Goal: Check status: Check status

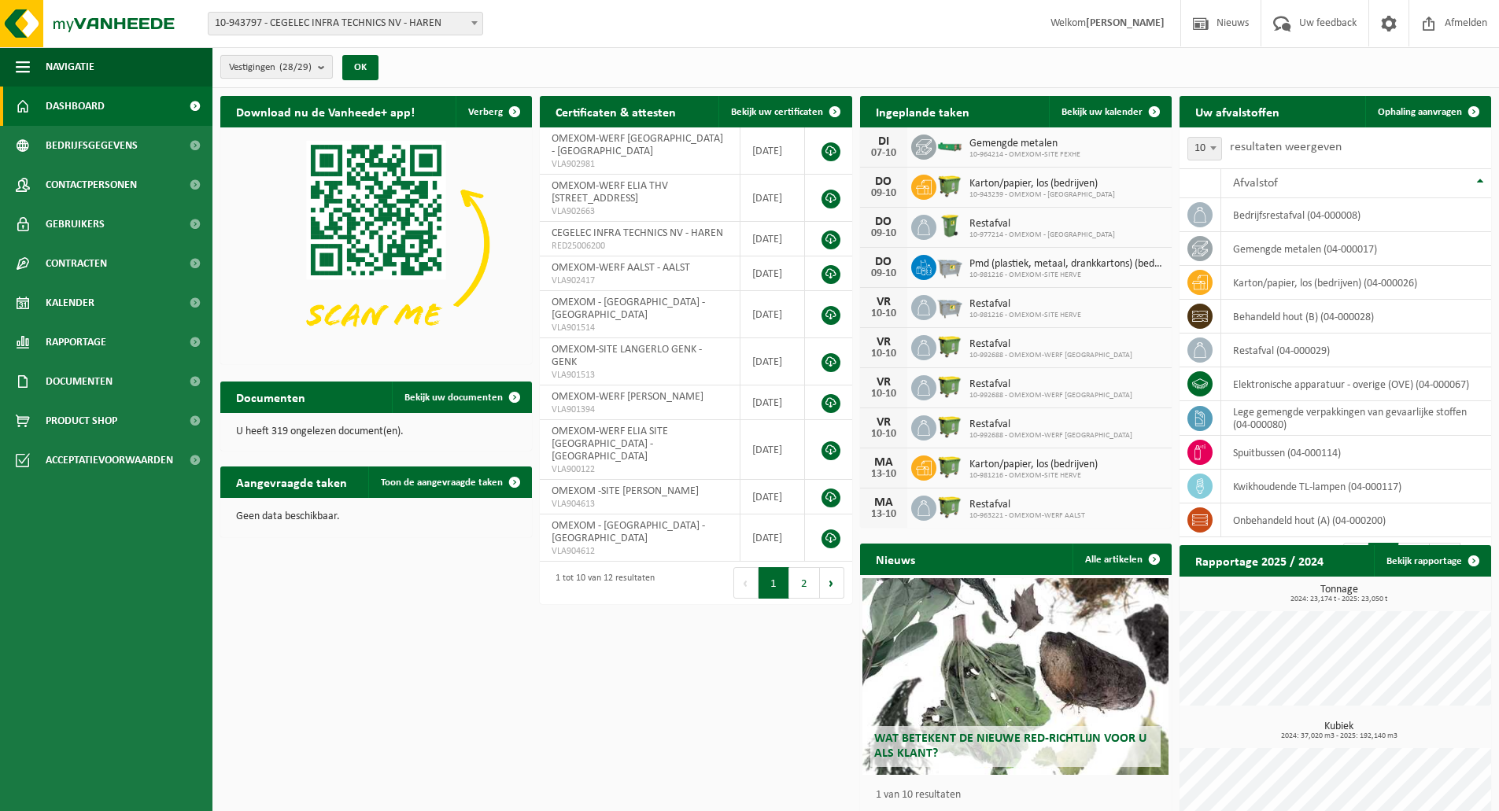
click at [273, 64] on span "Vestigingen (28/29)" at bounding box center [270, 68] width 83 height 24
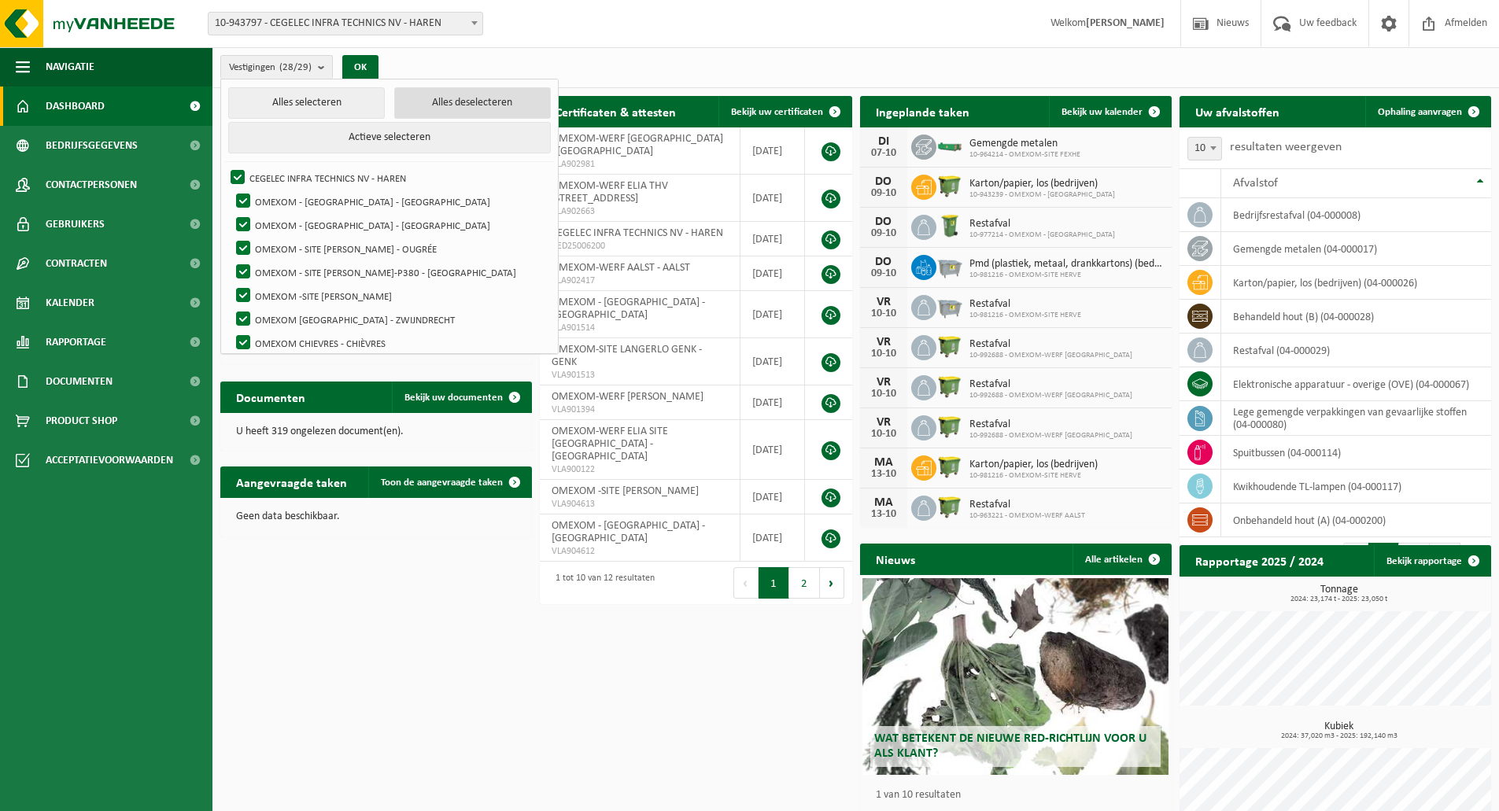
click at [447, 105] on button "Alles deselecteren" at bounding box center [472, 102] width 157 height 31
checkbox input "false"
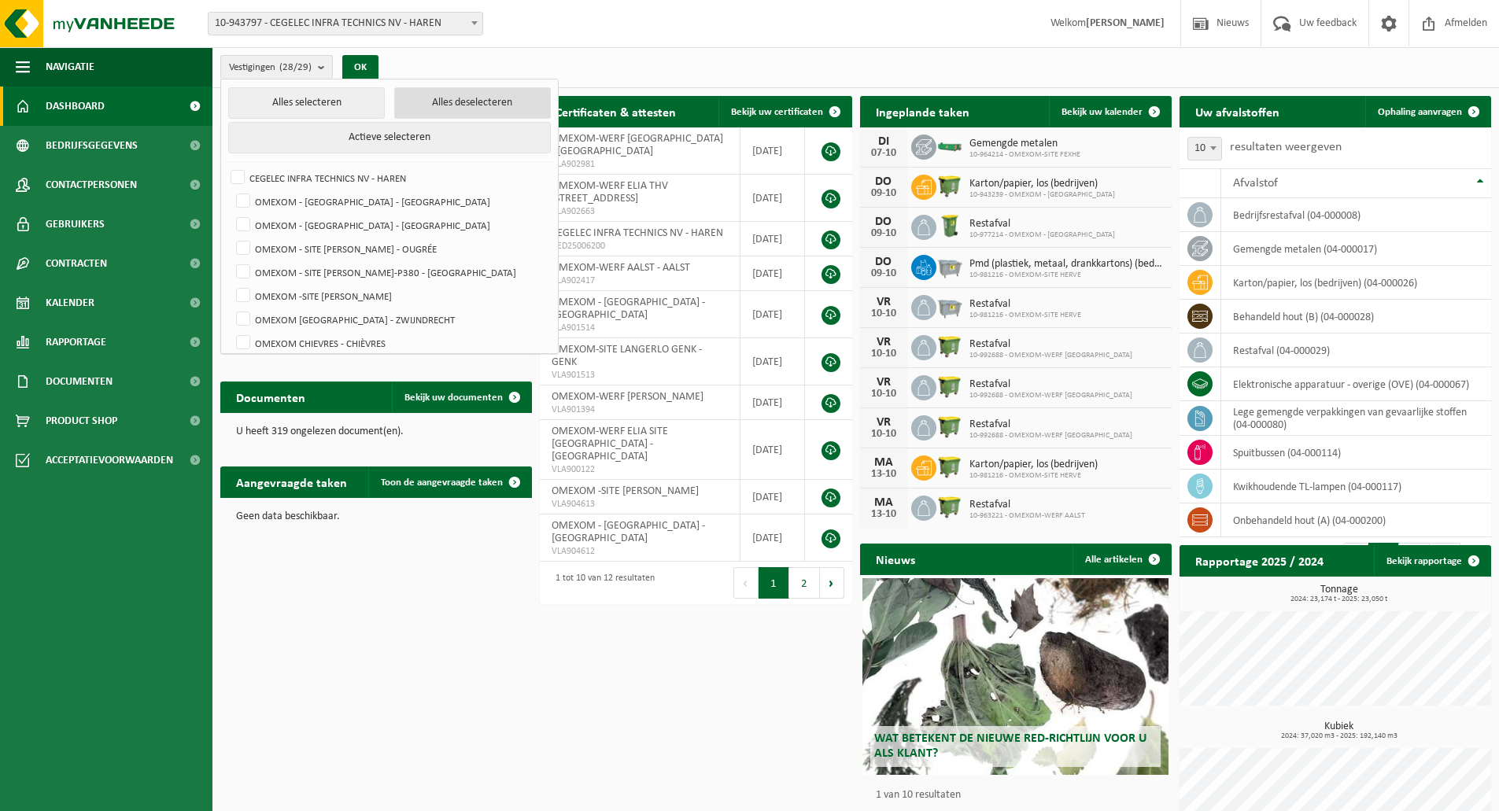
checkbox input "false"
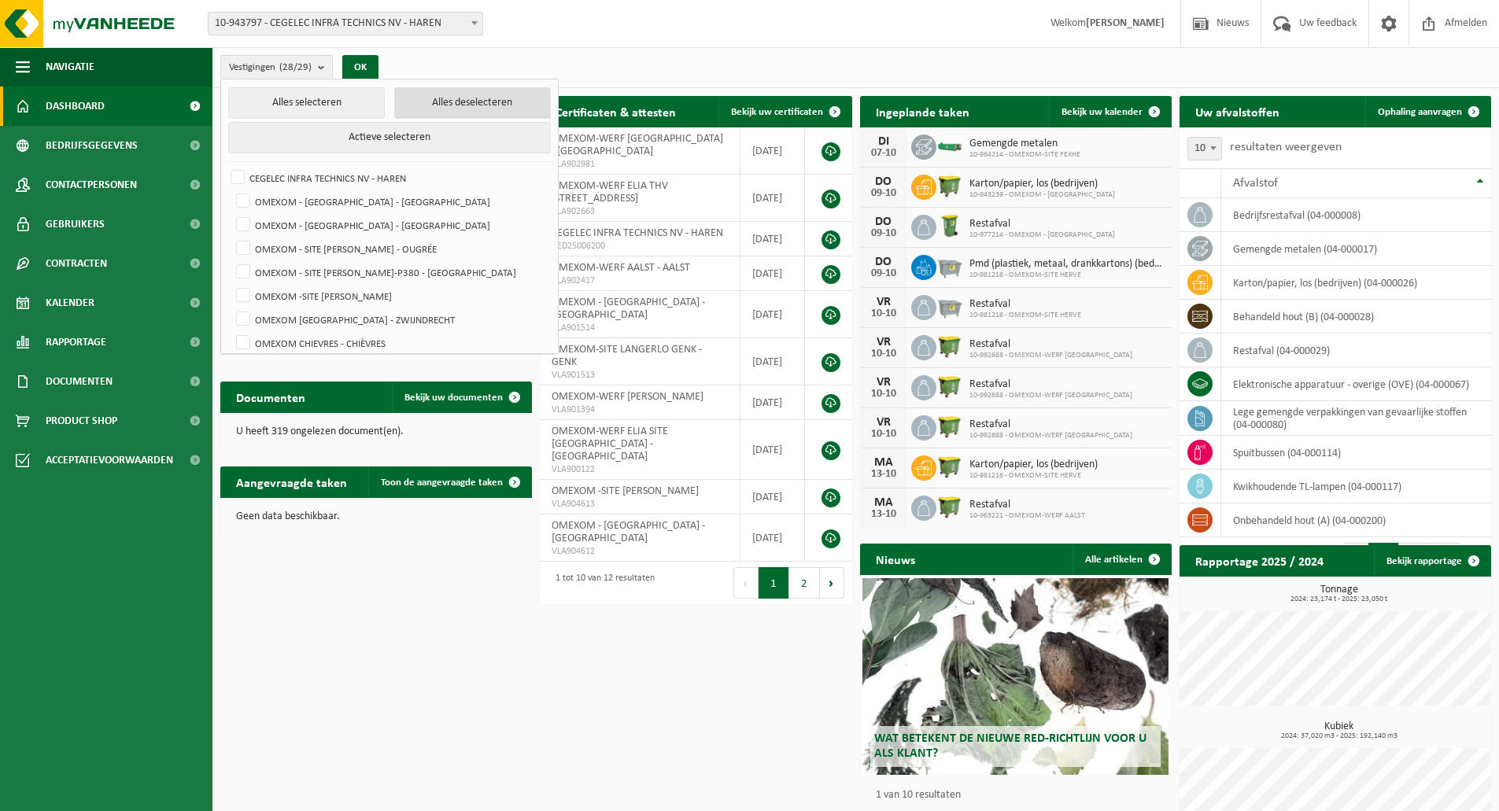
checkbox input "false"
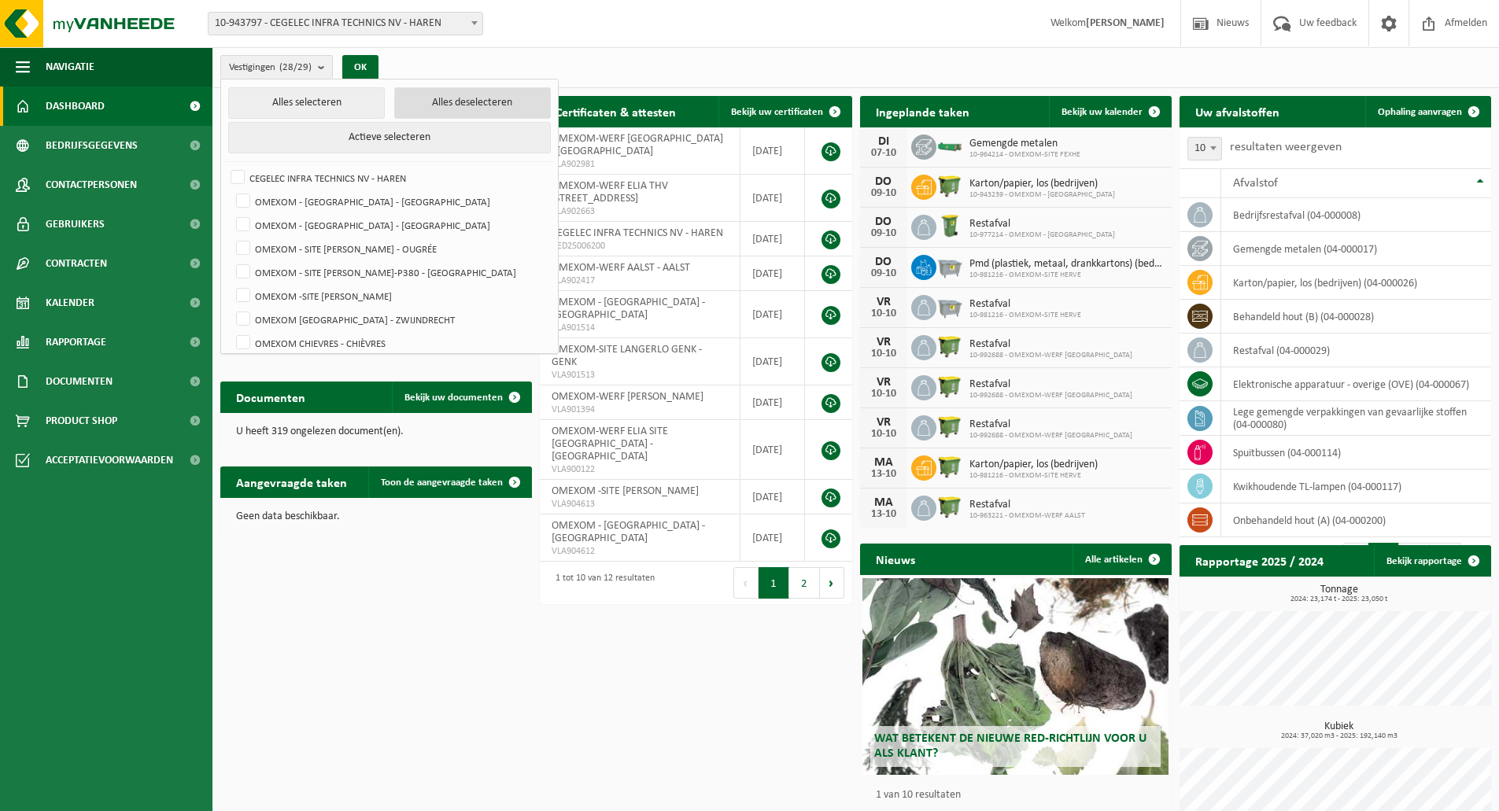
checkbox input "false"
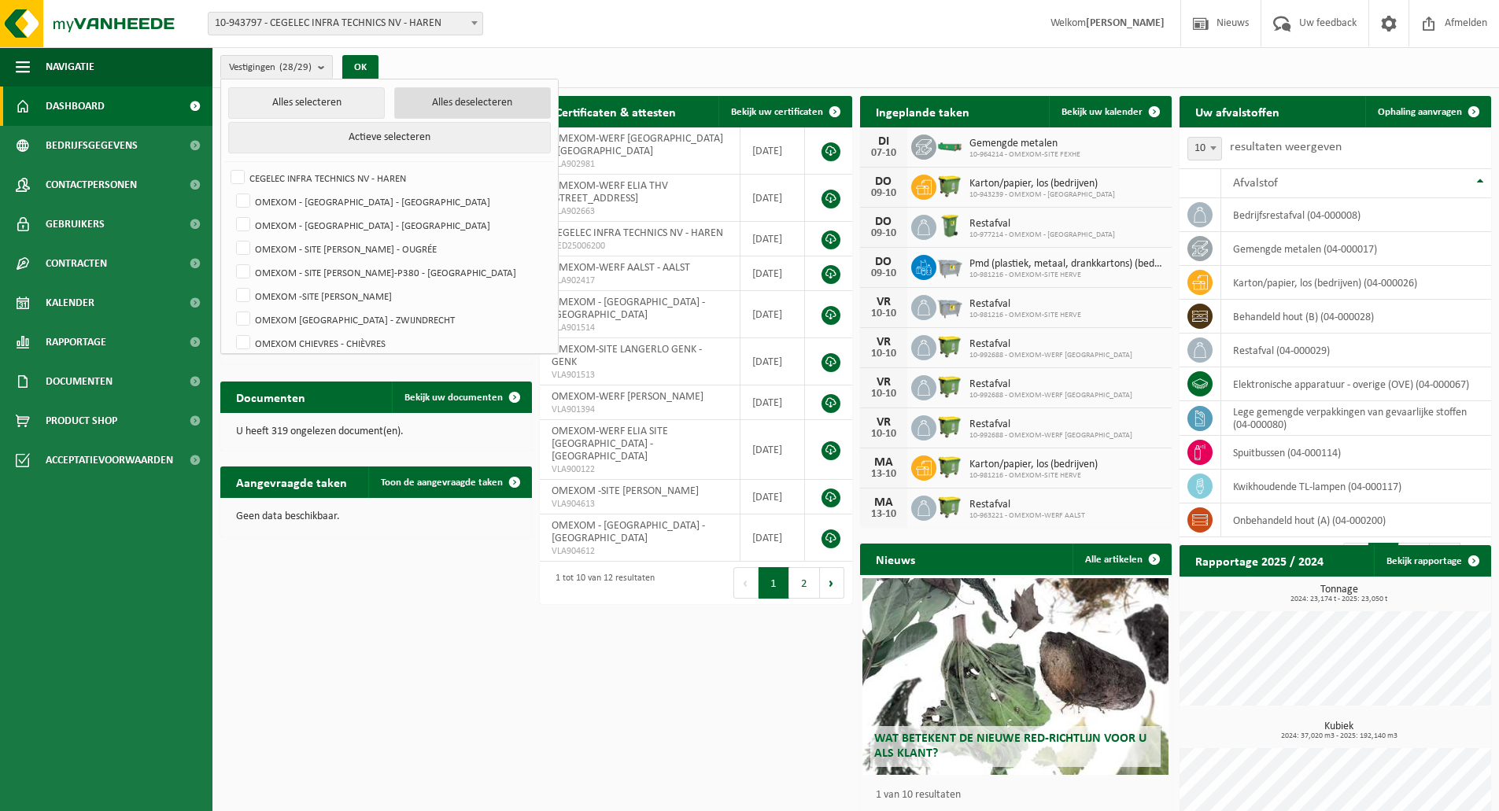
checkbox input "false"
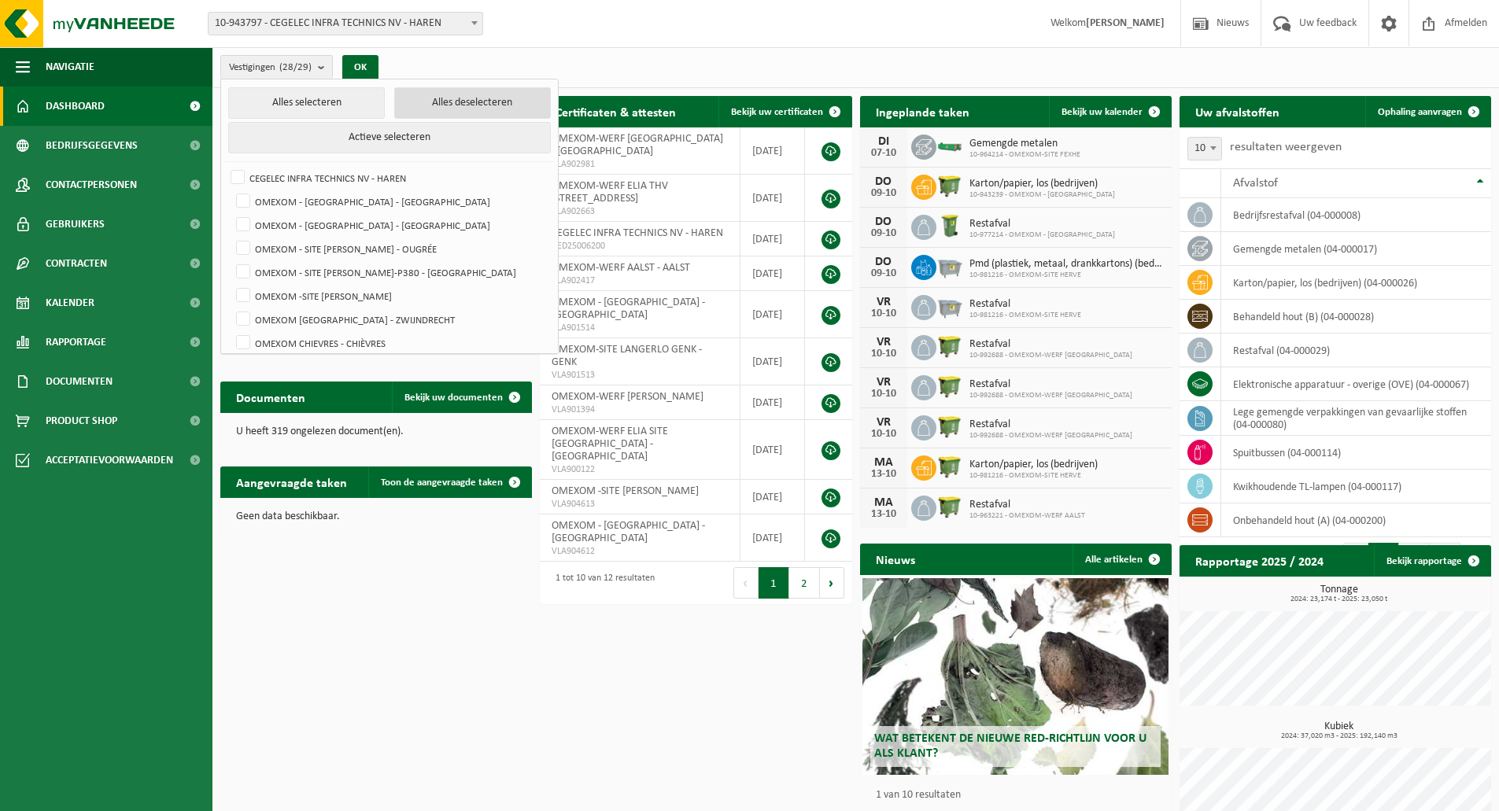
checkbox input "false"
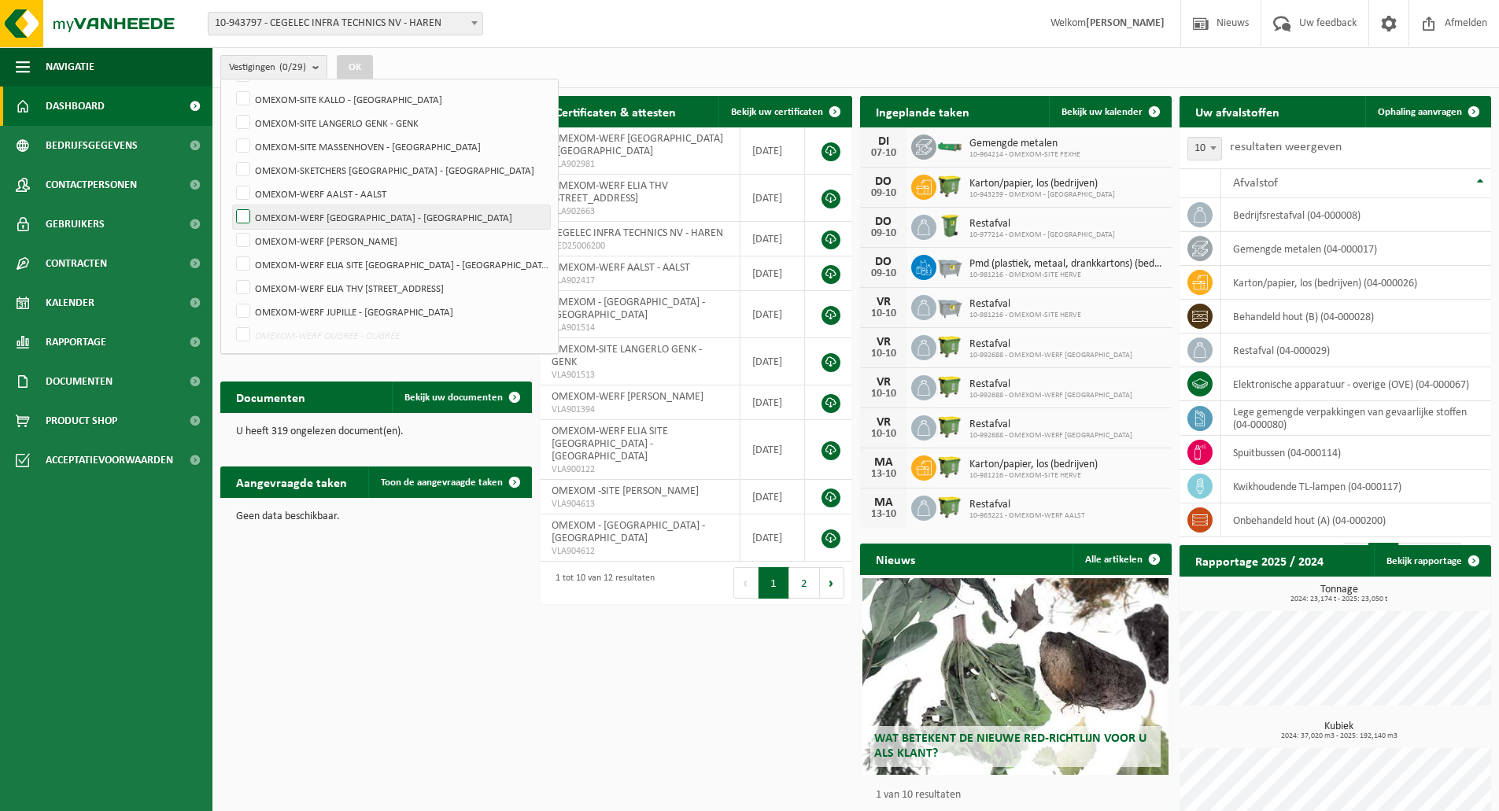
click at [432, 219] on label "OMEXOM-WERF [GEOGRAPHIC_DATA] - [GEOGRAPHIC_DATA]" at bounding box center [391, 217] width 317 height 24
click at [231, 205] on input "OMEXOM-WERF [GEOGRAPHIC_DATA] - [GEOGRAPHIC_DATA]" at bounding box center [230, 205] width 1 height 1
checkbox input "true"
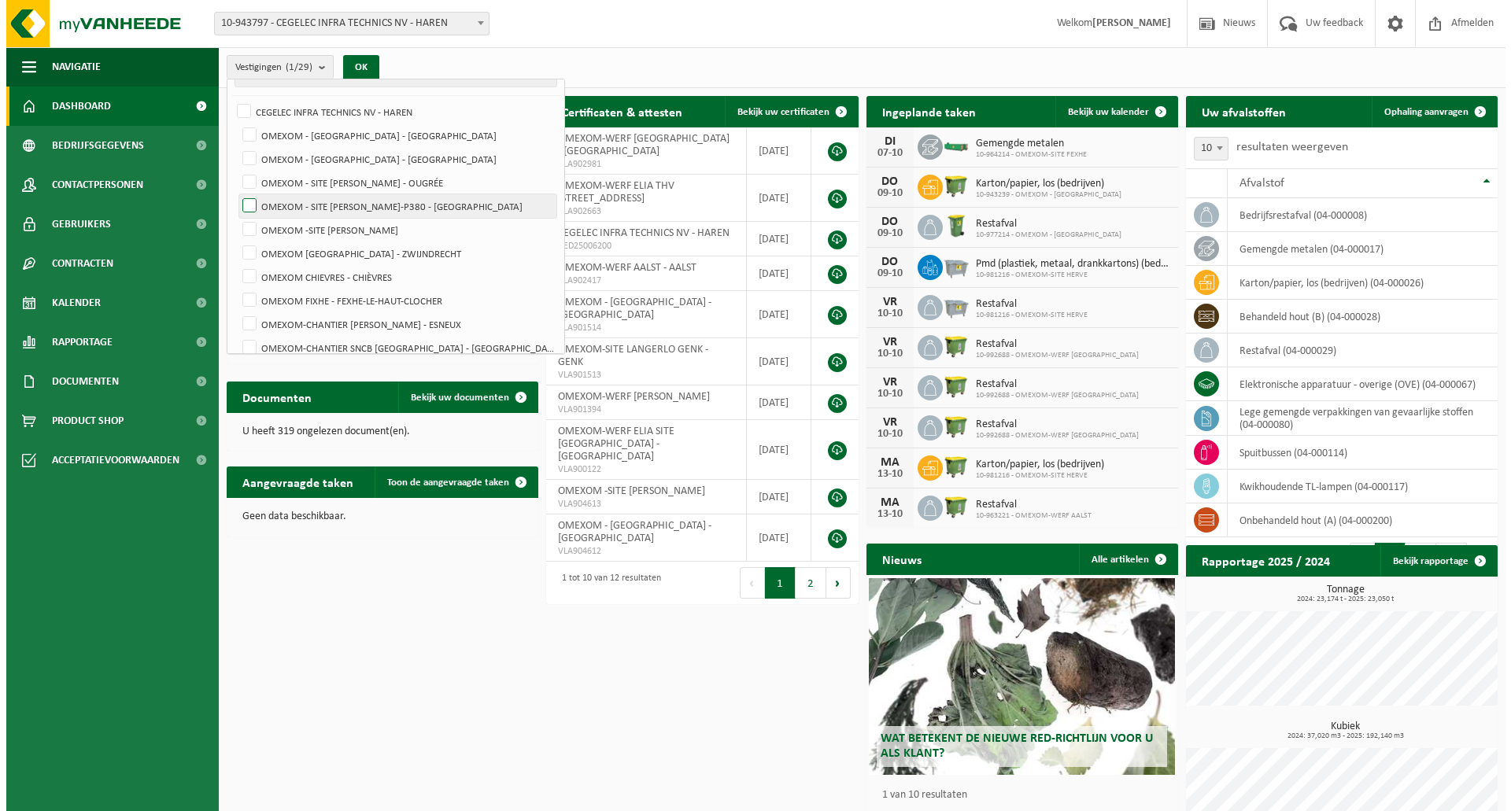
scroll to position [31, 0]
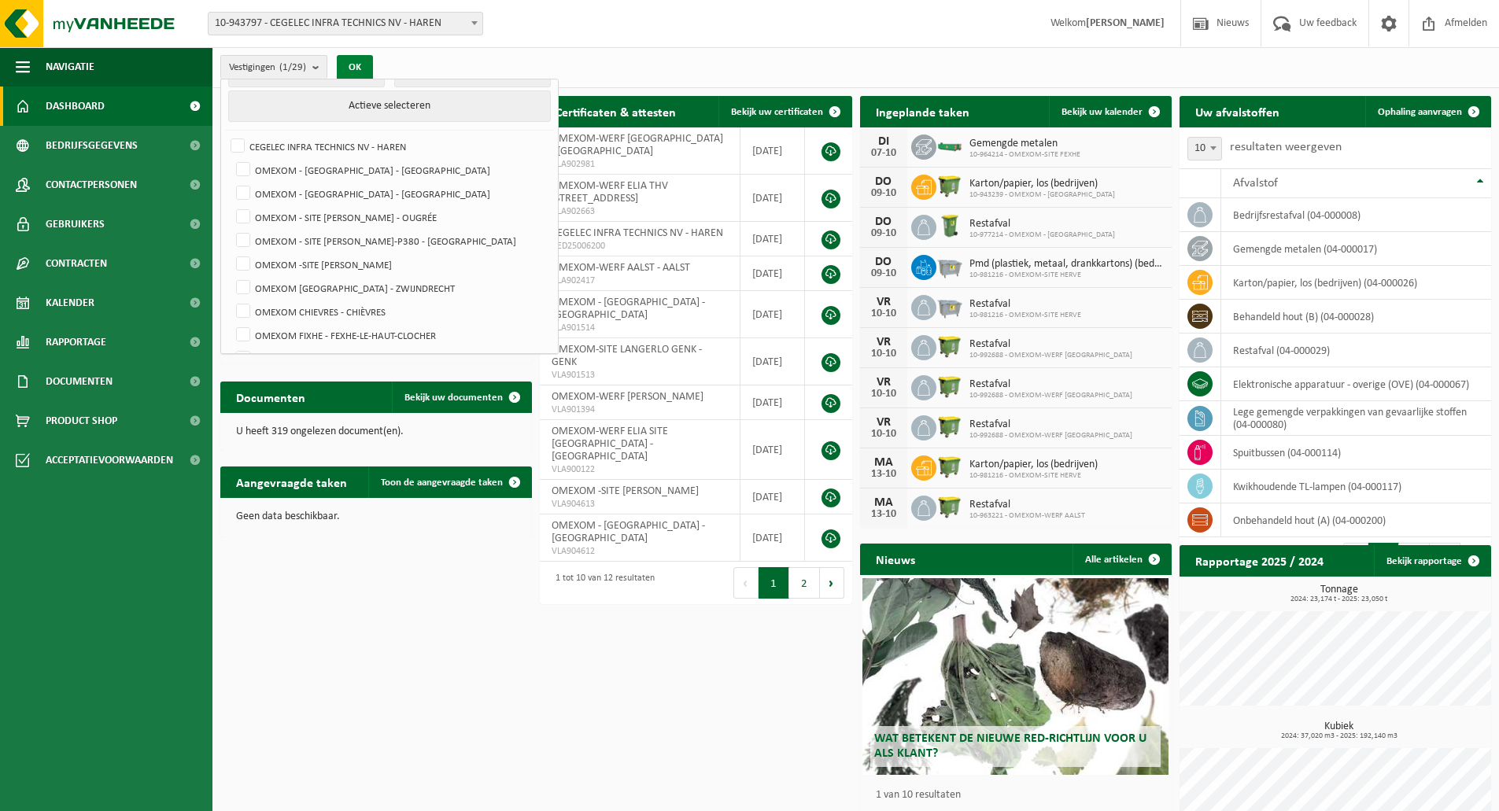
click at [364, 61] on button "OK" at bounding box center [355, 67] width 36 height 25
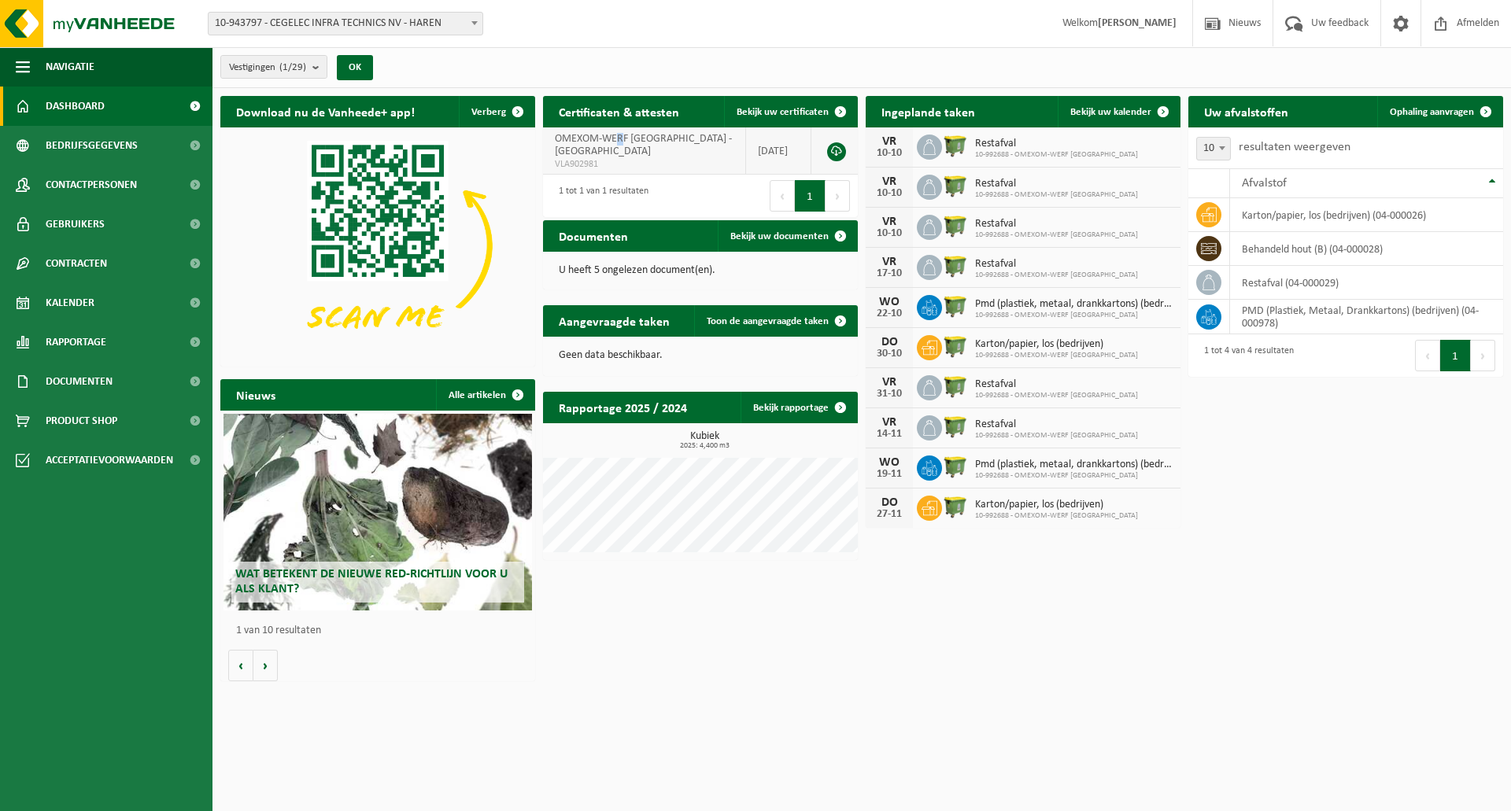
click at [622, 135] on span "OMEXOM-WERF [GEOGRAPHIC_DATA] - [GEOGRAPHIC_DATA]" at bounding box center [643, 145] width 177 height 24
click at [627, 142] on span "OMEXOM-WERF [GEOGRAPHIC_DATA] - [GEOGRAPHIC_DATA]" at bounding box center [643, 145] width 177 height 24
click at [633, 158] on span "VLA902981" at bounding box center [644, 164] width 179 height 13
click at [1143, 123] on link "Bekijk uw kalender" at bounding box center [1118, 111] width 121 height 31
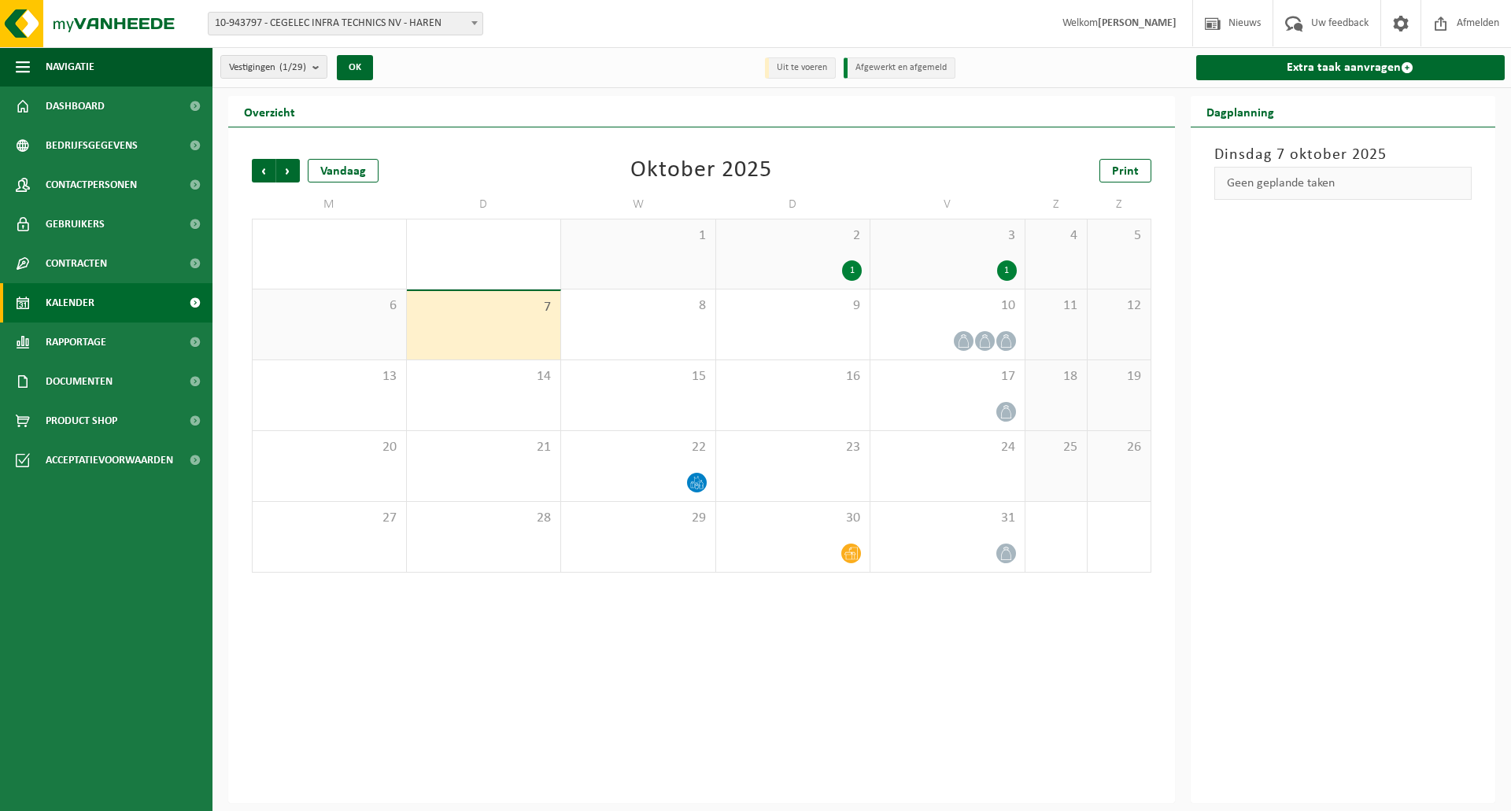
click at [823, 253] on div "2 1" at bounding box center [793, 254] width 154 height 69
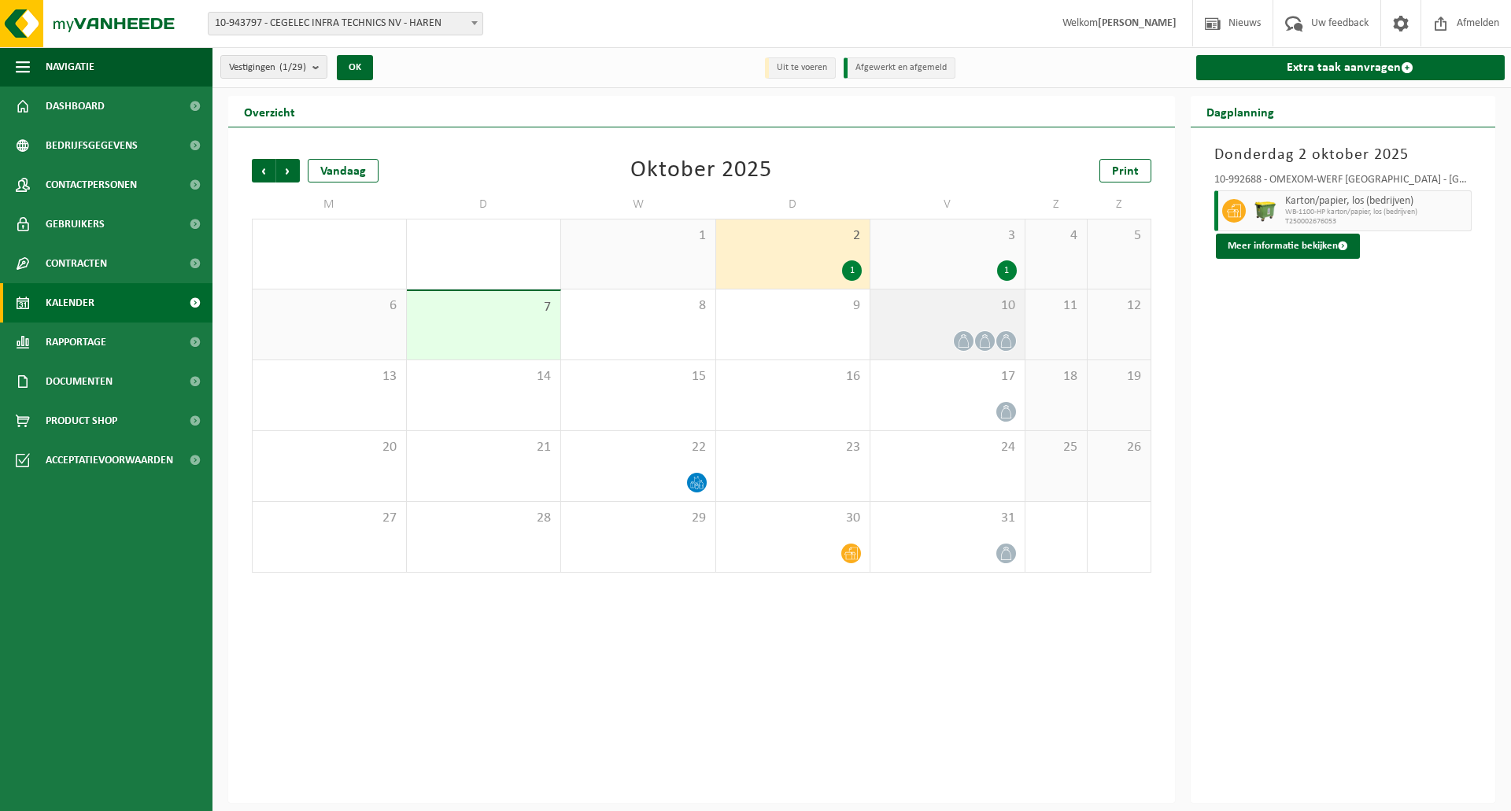
click at [948, 327] on div "10" at bounding box center [947, 325] width 154 height 70
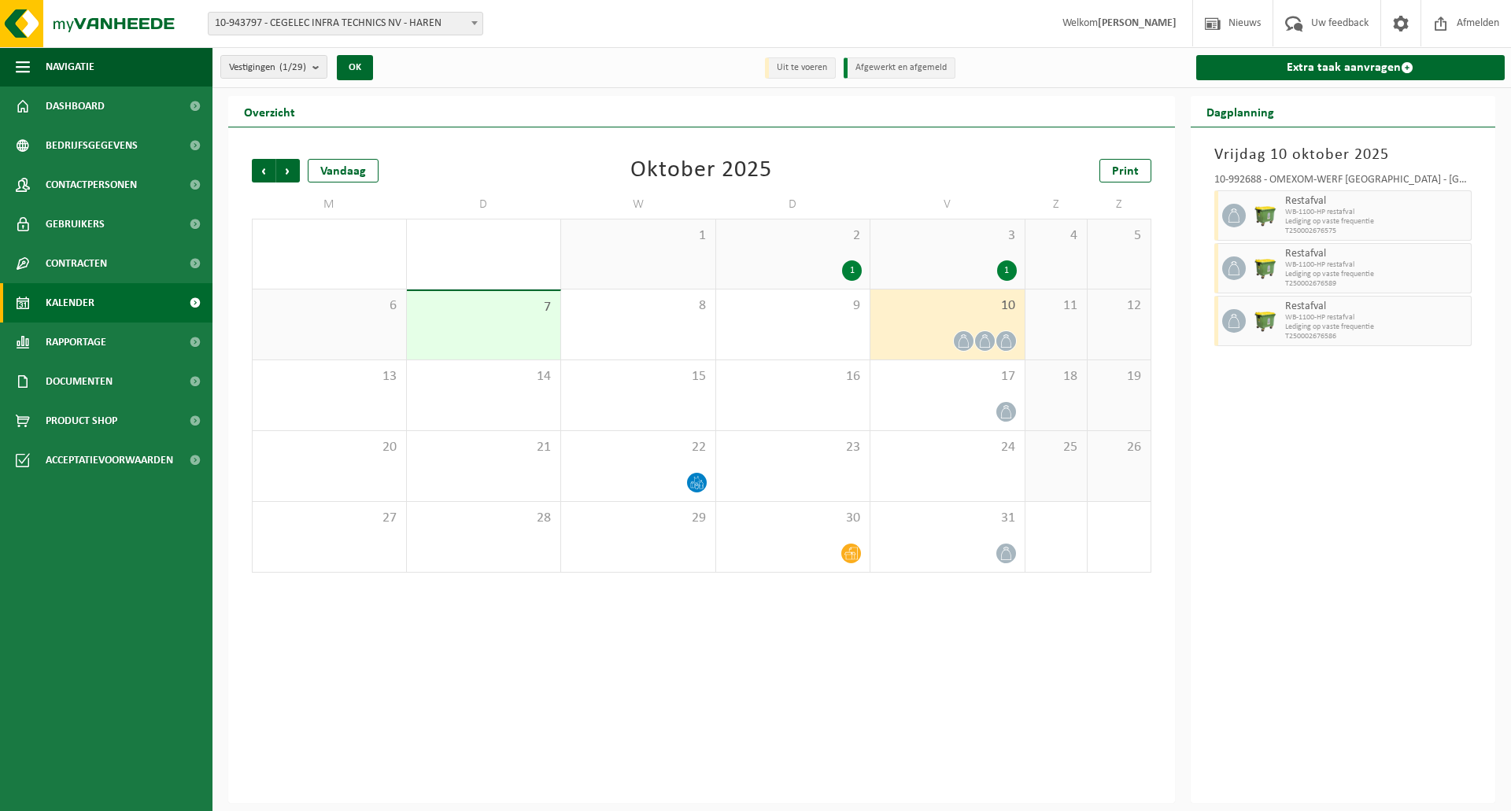
click at [1346, 179] on div "10-992688 - OMEXOM-WERF [GEOGRAPHIC_DATA] - [GEOGRAPHIC_DATA]" at bounding box center [1343, 183] width 258 height 16
click at [143, 135] on link "Bedrijfsgegevens" at bounding box center [106, 145] width 212 height 39
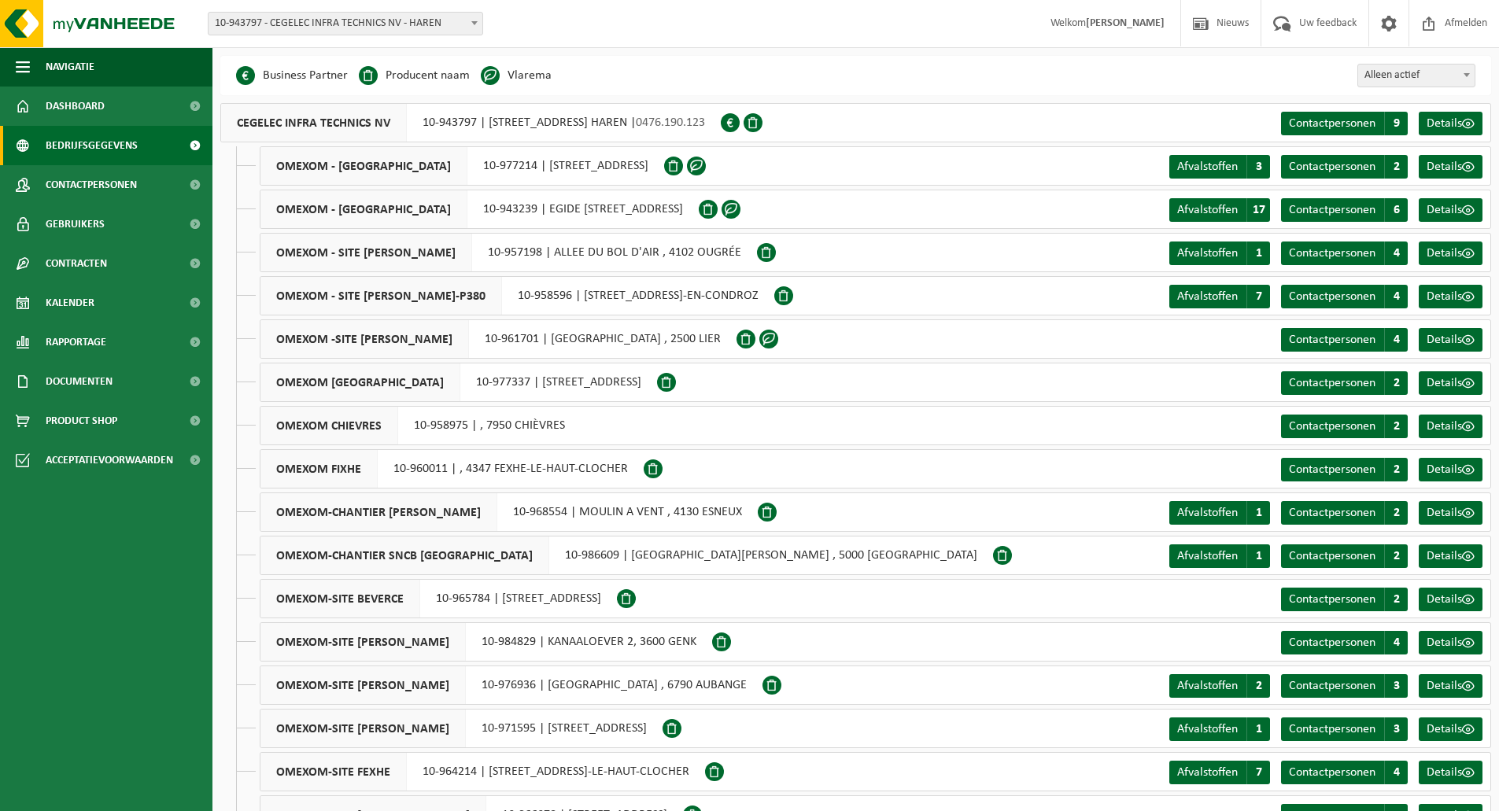
scroll to position [523, 0]
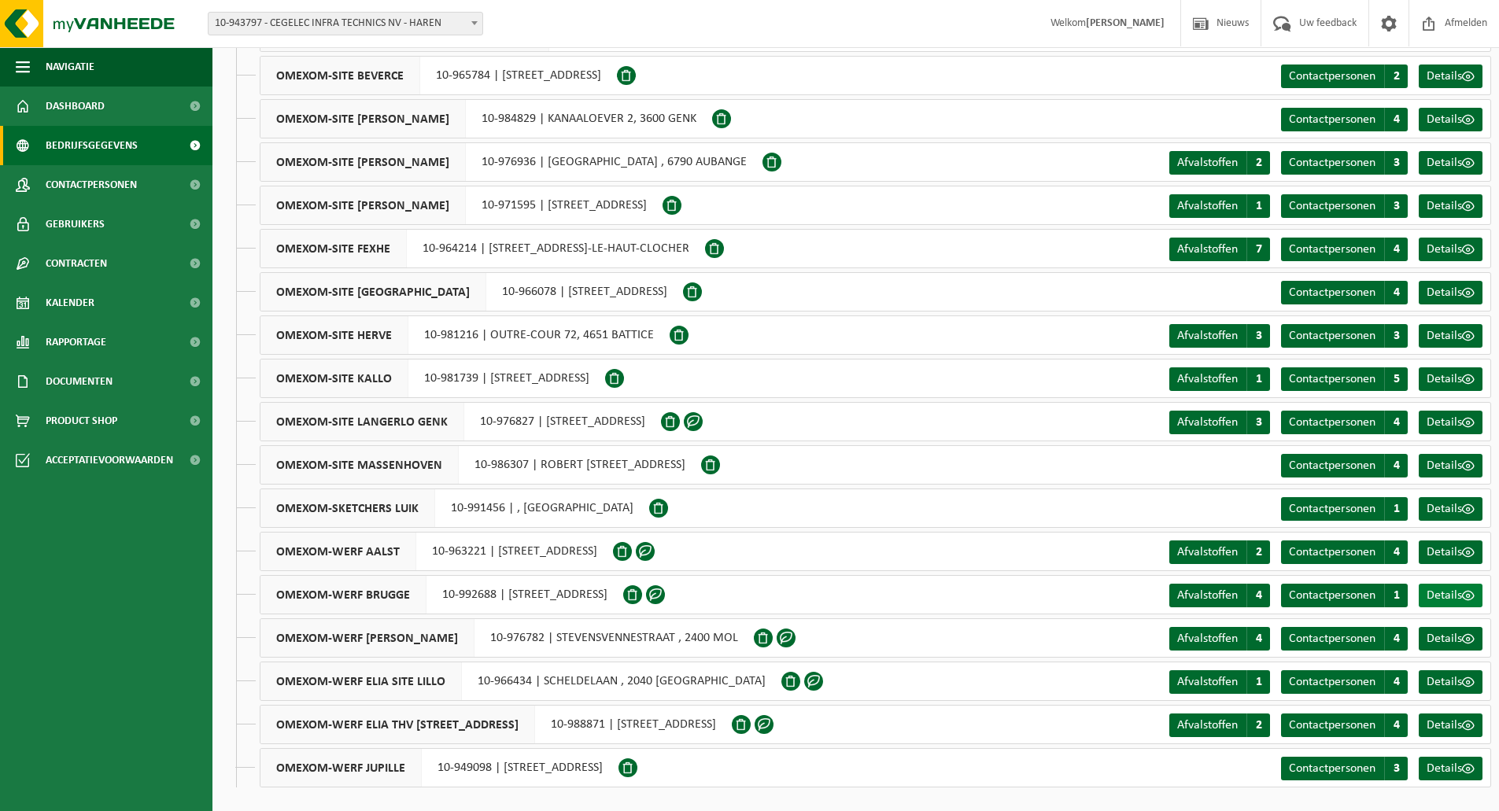
click at [1446, 597] on span "Details" at bounding box center [1444, 595] width 35 height 13
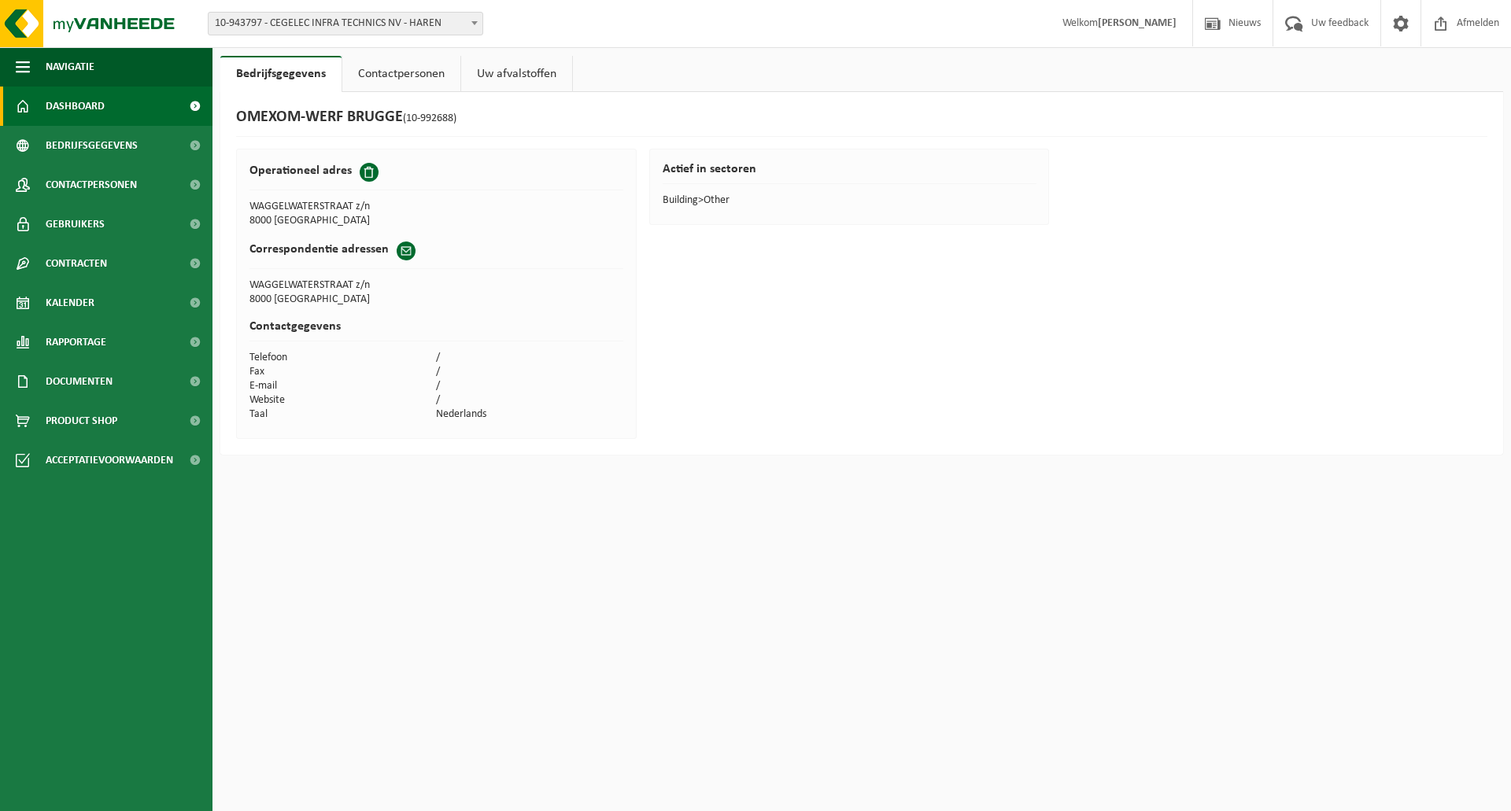
click at [95, 98] on span "Dashboard" at bounding box center [75, 106] width 59 height 39
